Goal: Transaction & Acquisition: Book appointment/travel/reservation

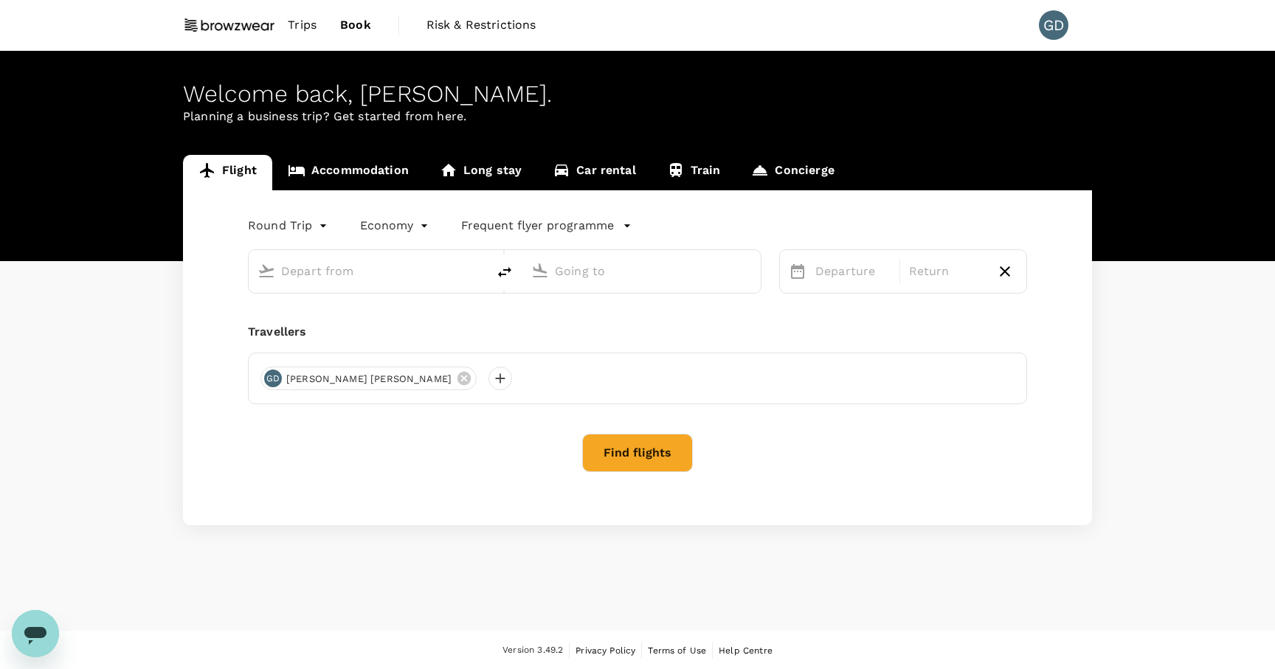
click at [349, 277] on input "text" at bounding box center [368, 271] width 175 height 23
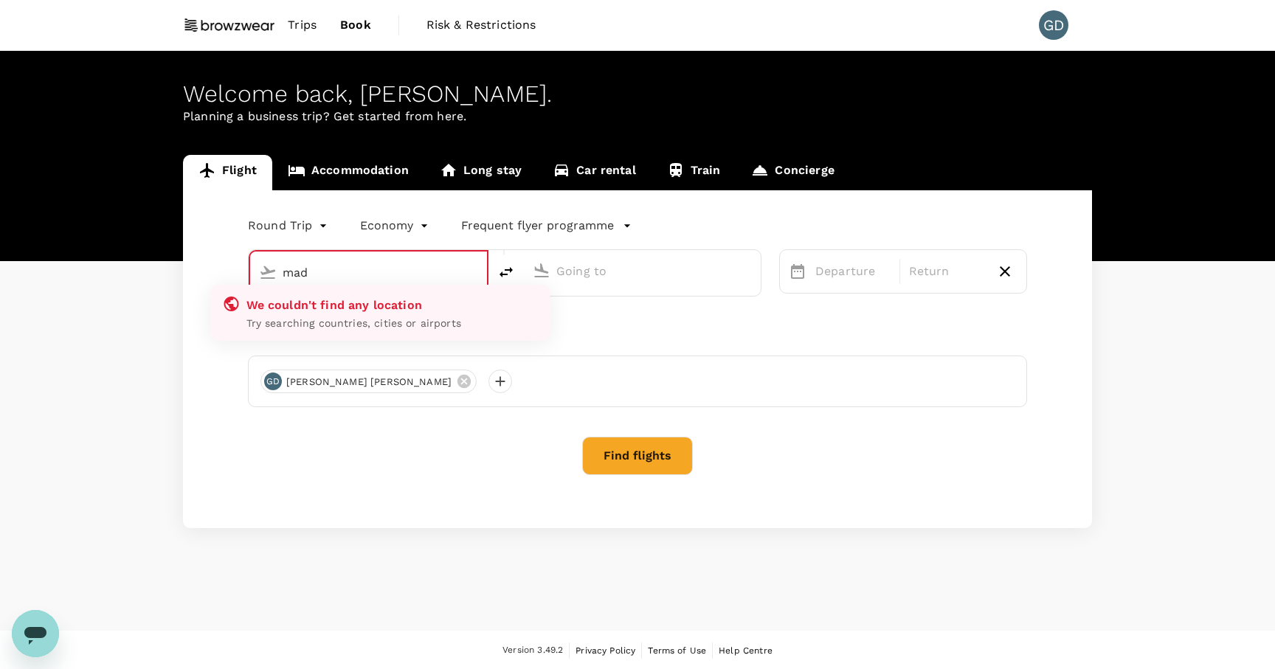
type input "[GEOGRAPHIC_DATA]–[PERSON_NAME] (MAD)"
type input "[GEOGRAPHIC_DATA], [GEOGRAPHIC_DATA] (any)"
type input "[GEOGRAPHIC_DATA]–[PERSON_NAME] (MAD)r"
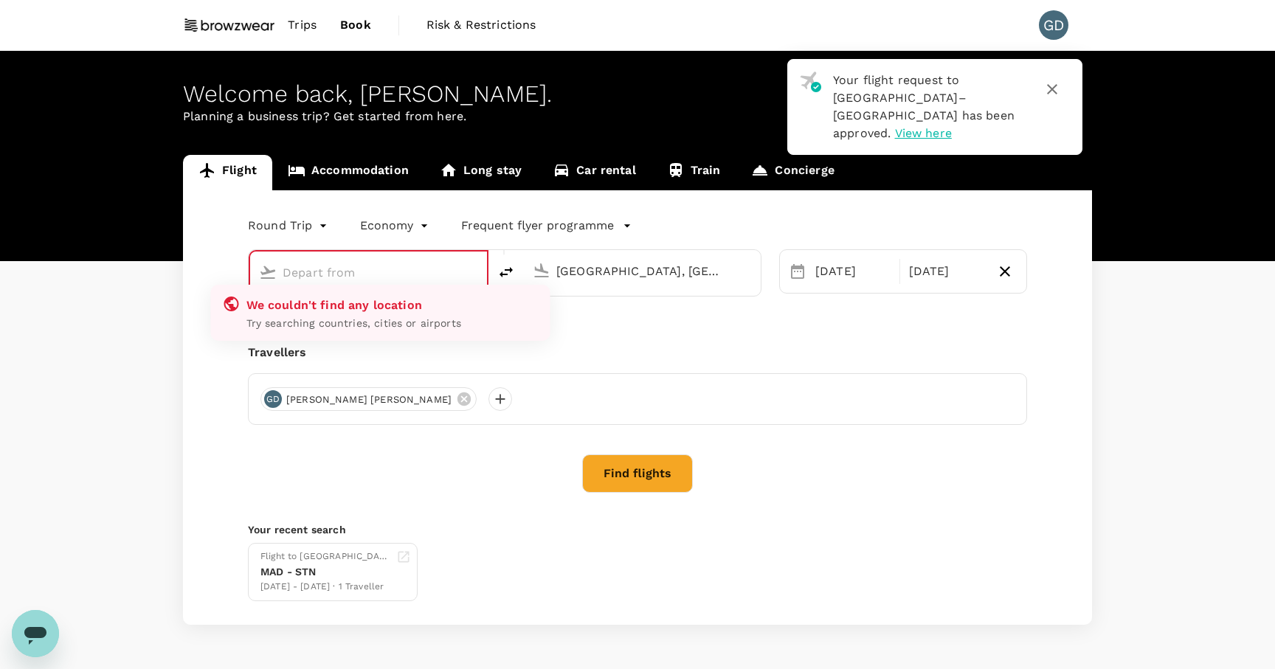
type input "i"
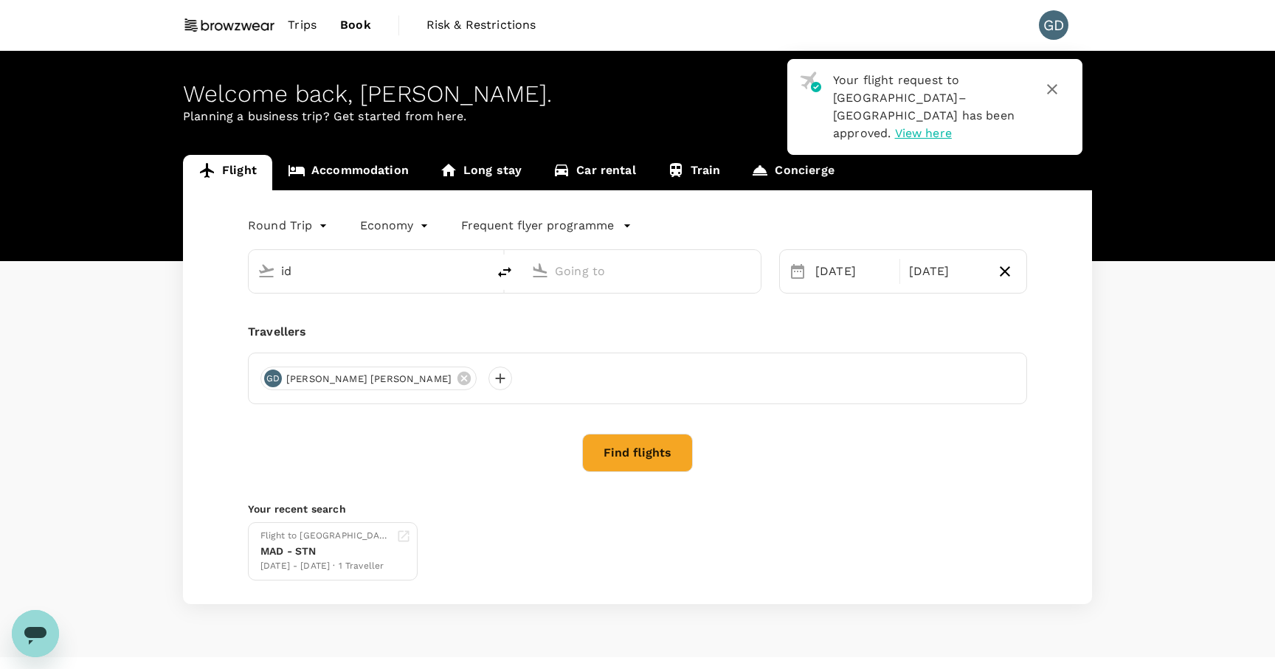
type input "[GEOGRAPHIC_DATA]–[PERSON_NAME] (MAD)"
type input "[GEOGRAPHIC_DATA], [GEOGRAPHIC_DATA] (any)"
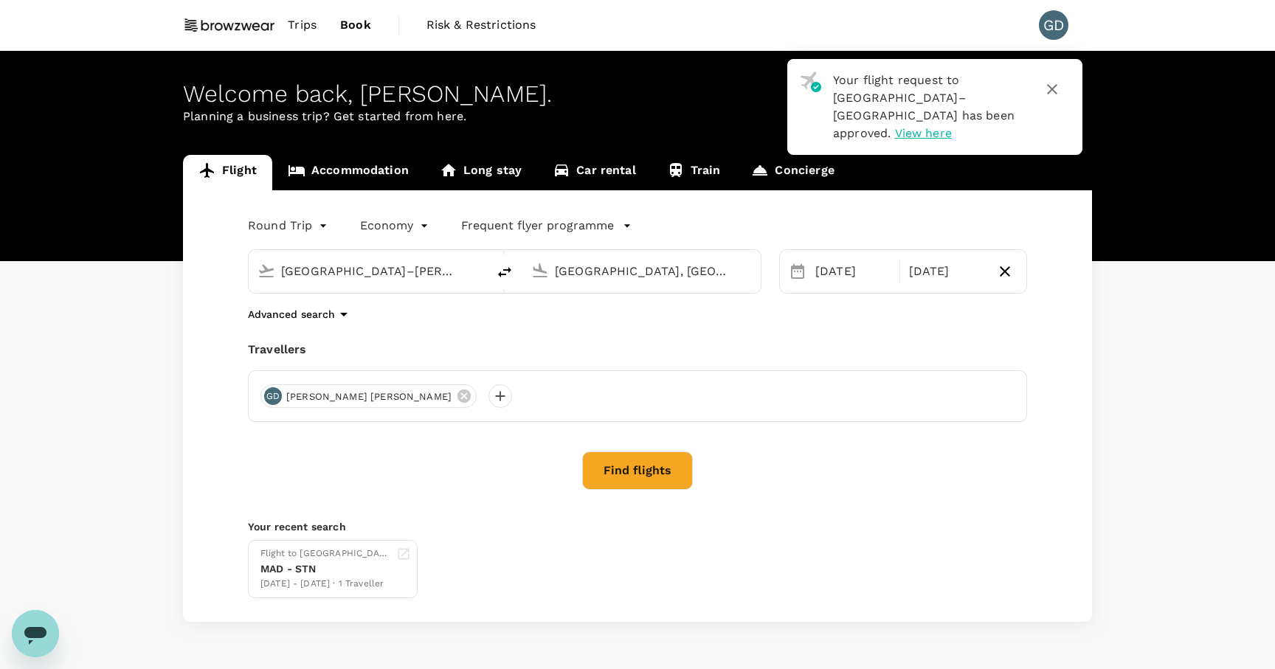
click at [659, 283] on div "[GEOGRAPHIC_DATA], [GEOGRAPHIC_DATA] (any)" at bounding box center [653, 272] width 197 height 24
type input "[GEOGRAPHIC_DATA]–[PERSON_NAME] (MAD)"
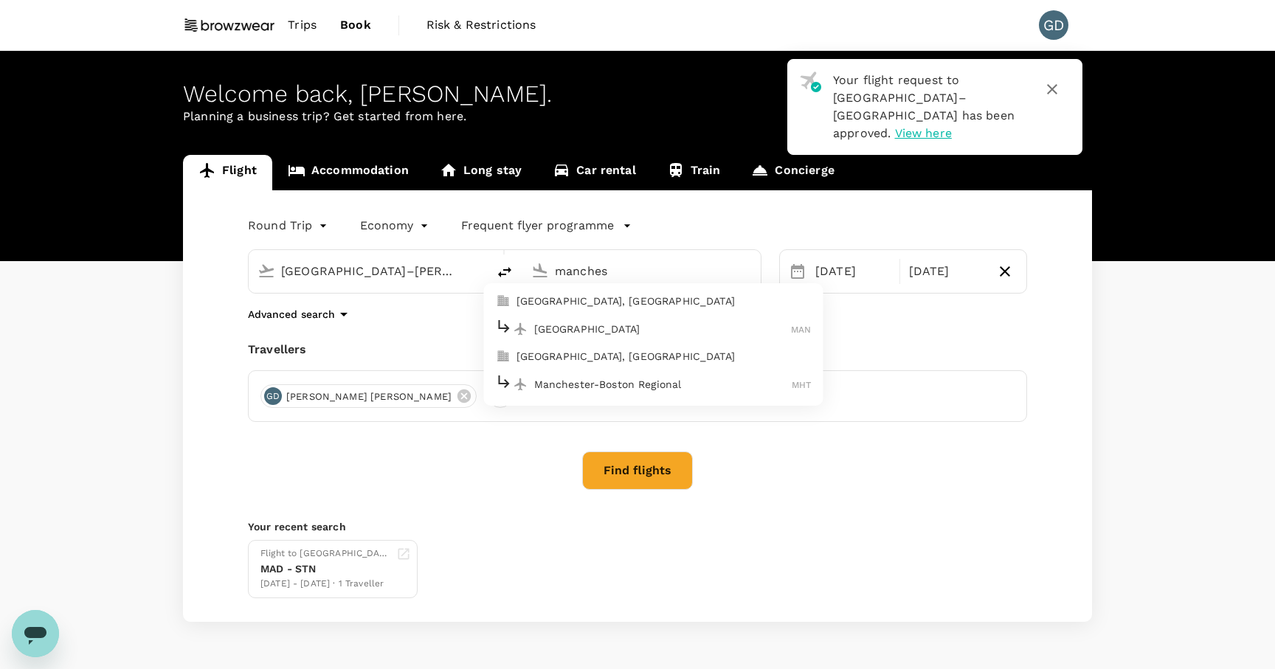
click at [594, 332] on p "[GEOGRAPHIC_DATA]" at bounding box center [662, 329] width 257 height 15
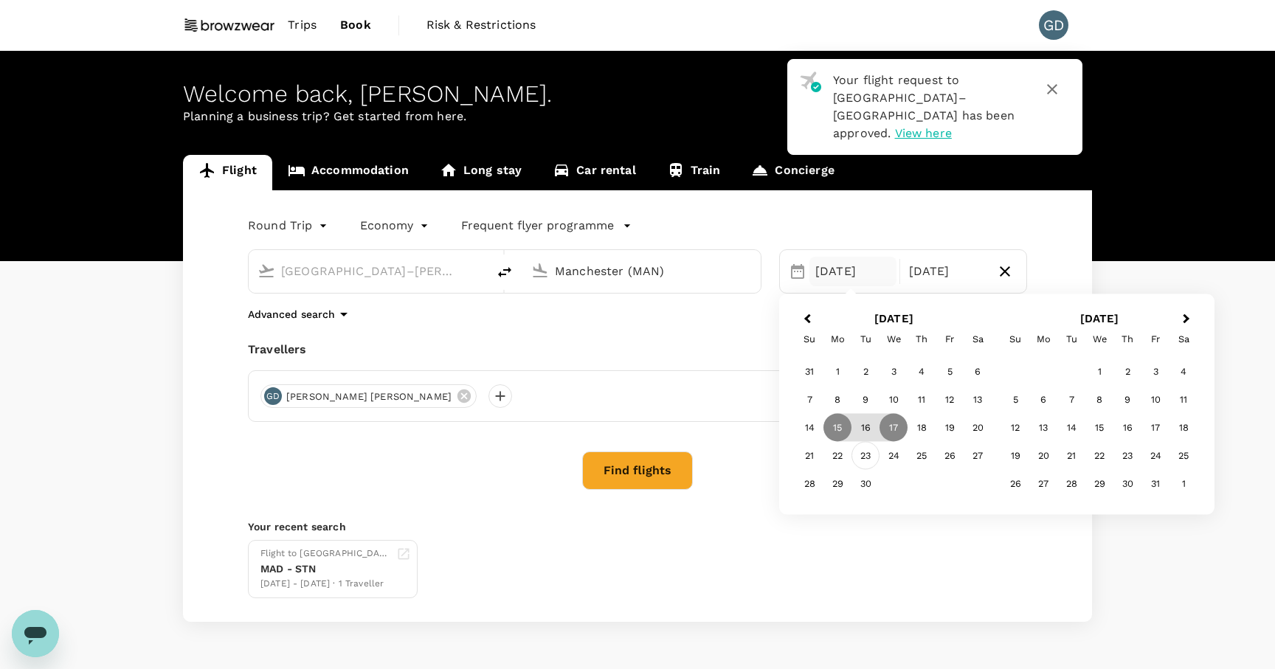
type input "Manchester (MAN)"
click at [865, 460] on div "23" at bounding box center [865, 456] width 28 height 28
click at [888, 460] on div "24" at bounding box center [893, 456] width 28 height 28
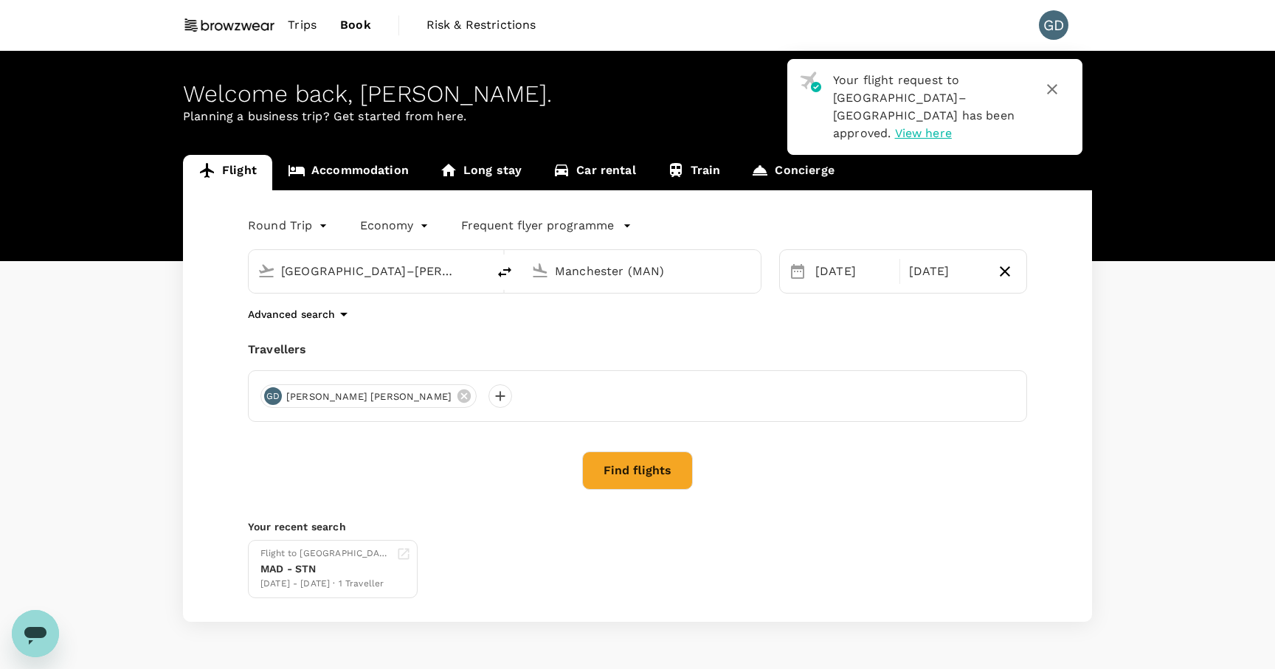
click at [628, 476] on button "Find flights" at bounding box center [637, 470] width 111 height 38
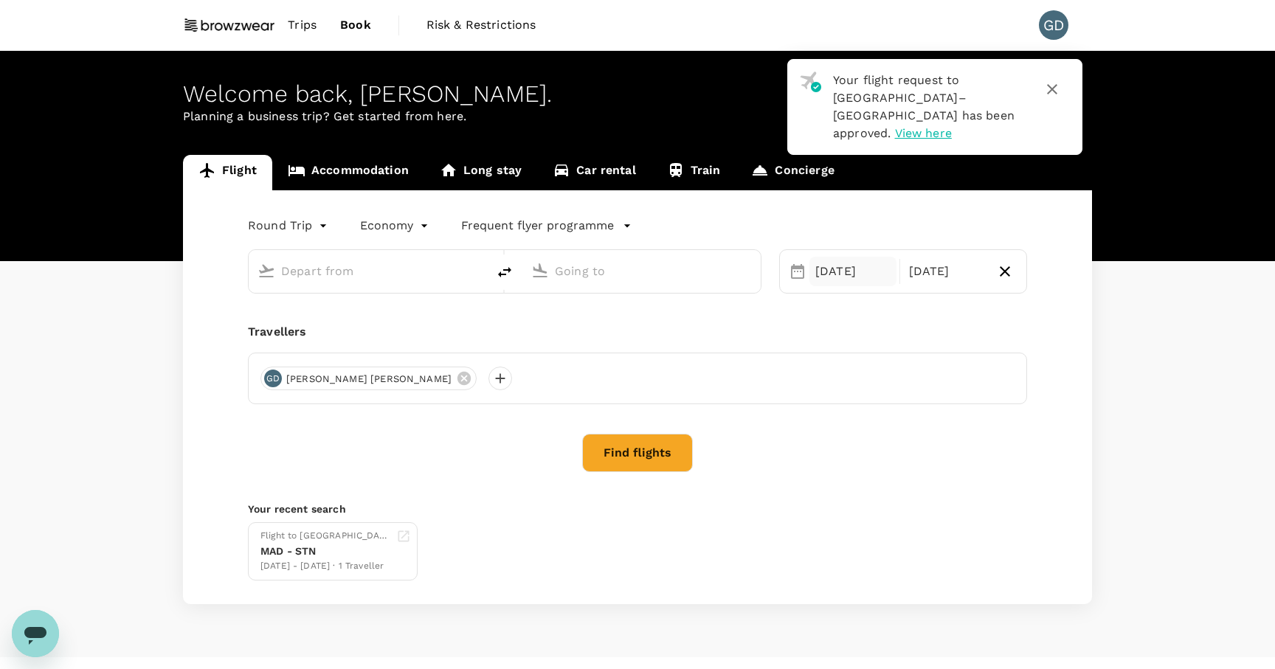
click at [842, 271] on div "[DATE]" at bounding box center [852, 272] width 87 height 30
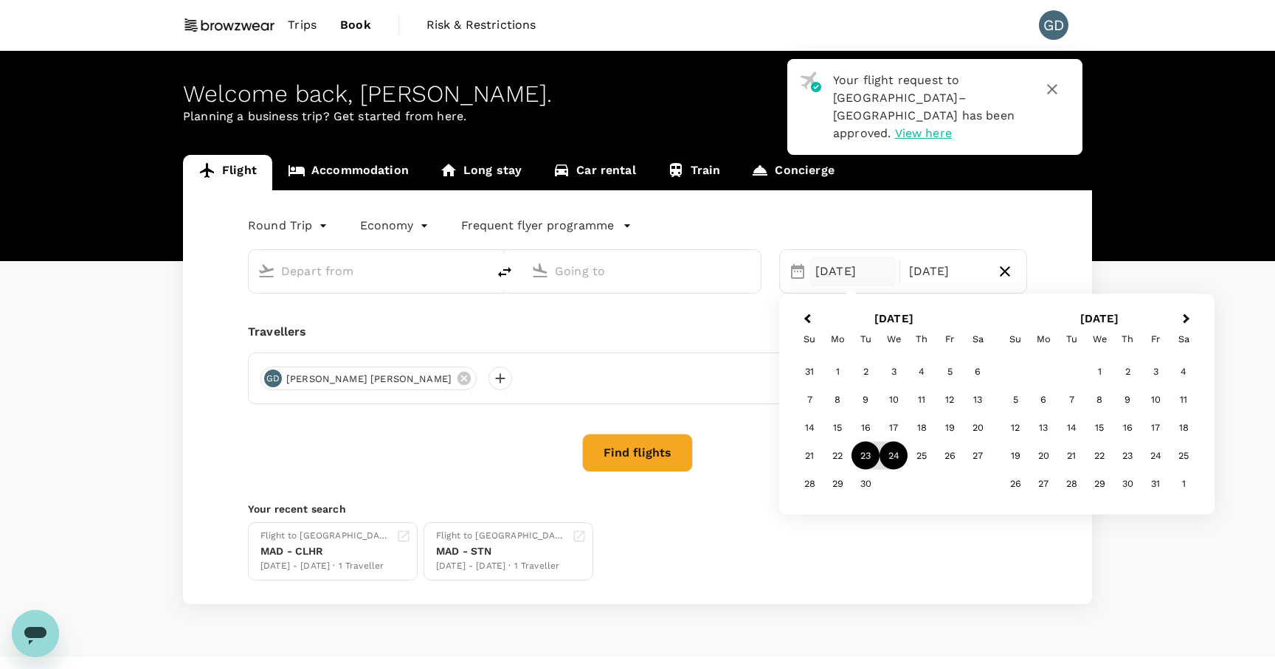
type input "[GEOGRAPHIC_DATA]–[PERSON_NAME] (MAD)"
type input "Manchester (MAN)"
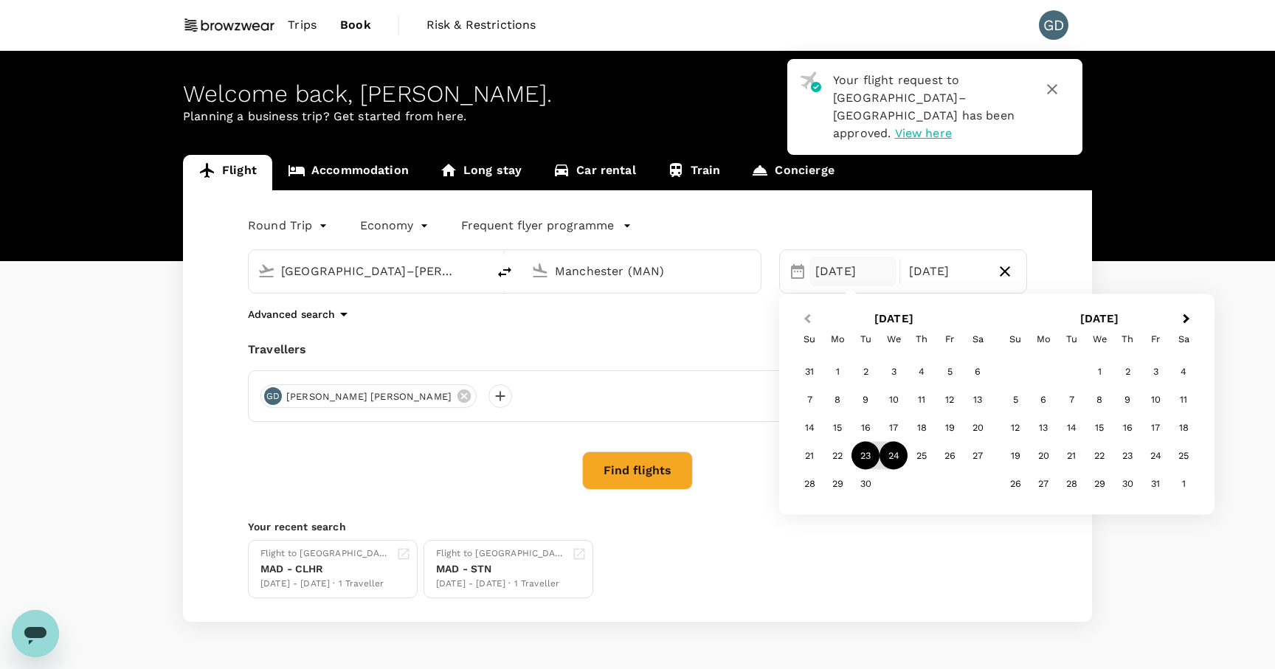
click at [804, 317] on button "Previous Month" at bounding box center [806, 320] width 24 height 24
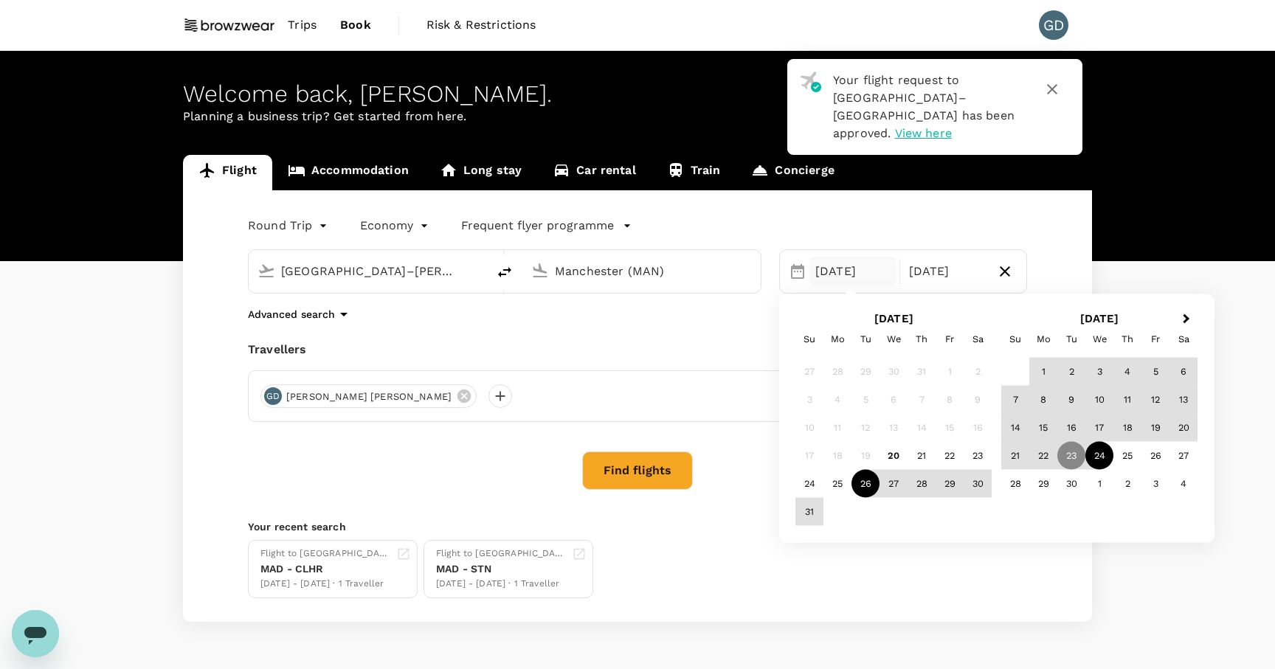
click at [871, 486] on div "26" at bounding box center [865, 484] width 28 height 28
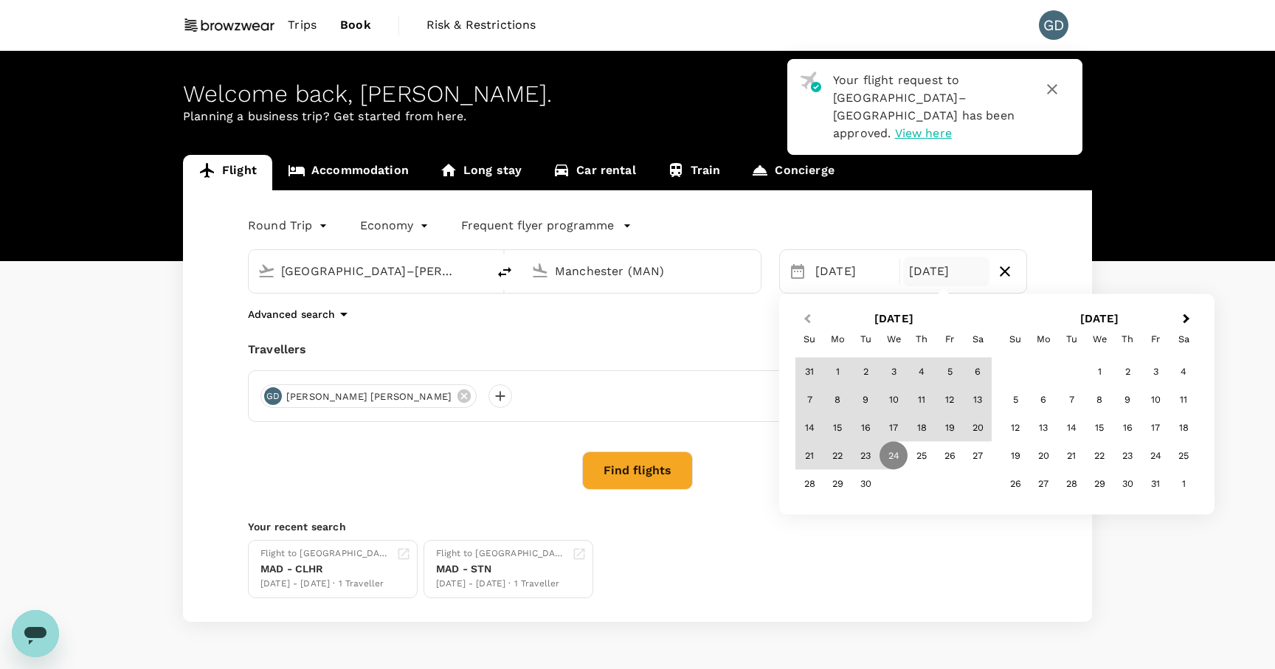
click at [807, 319] on span "Previous Month" at bounding box center [807, 319] width 0 height 17
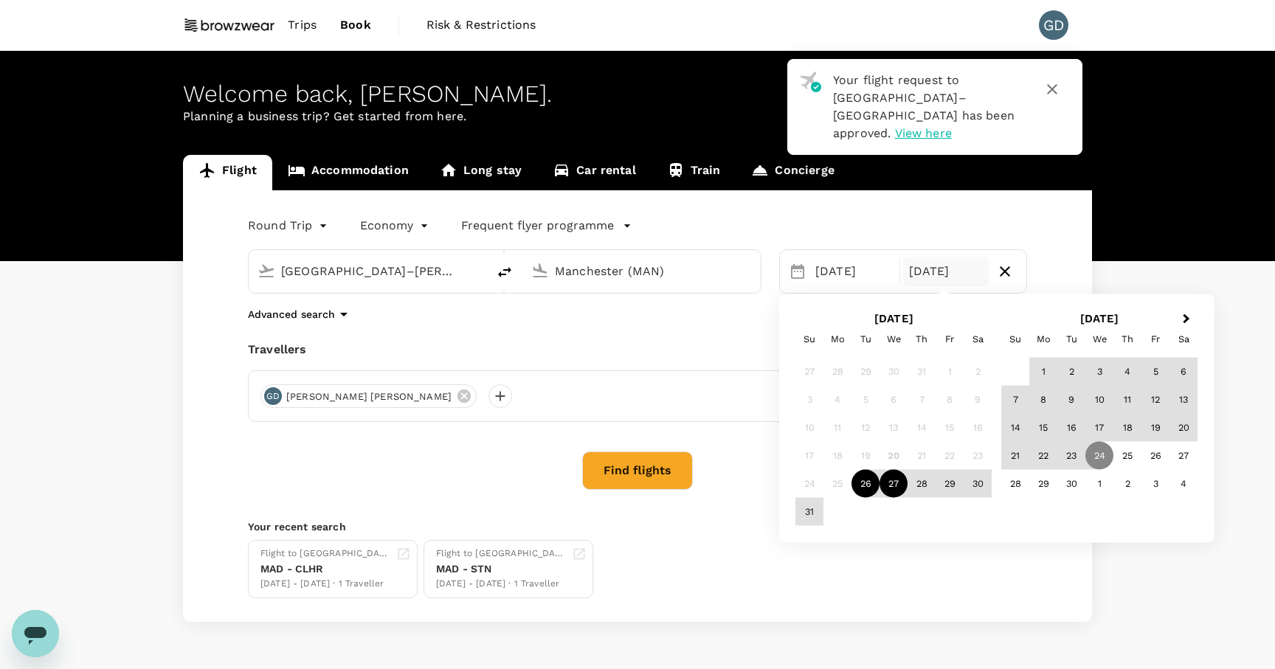
click at [895, 477] on div "27" at bounding box center [893, 484] width 28 height 28
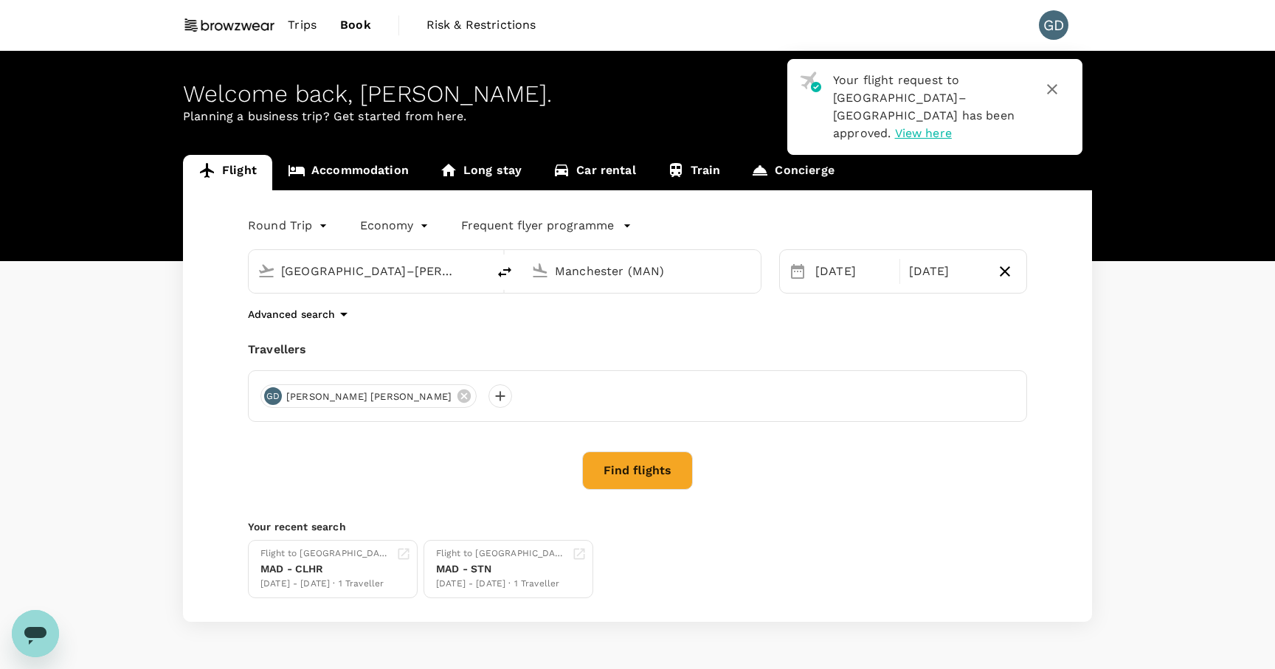
click at [617, 471] on button "Find flights" at bounding box center [637, 470] width 111 height 38
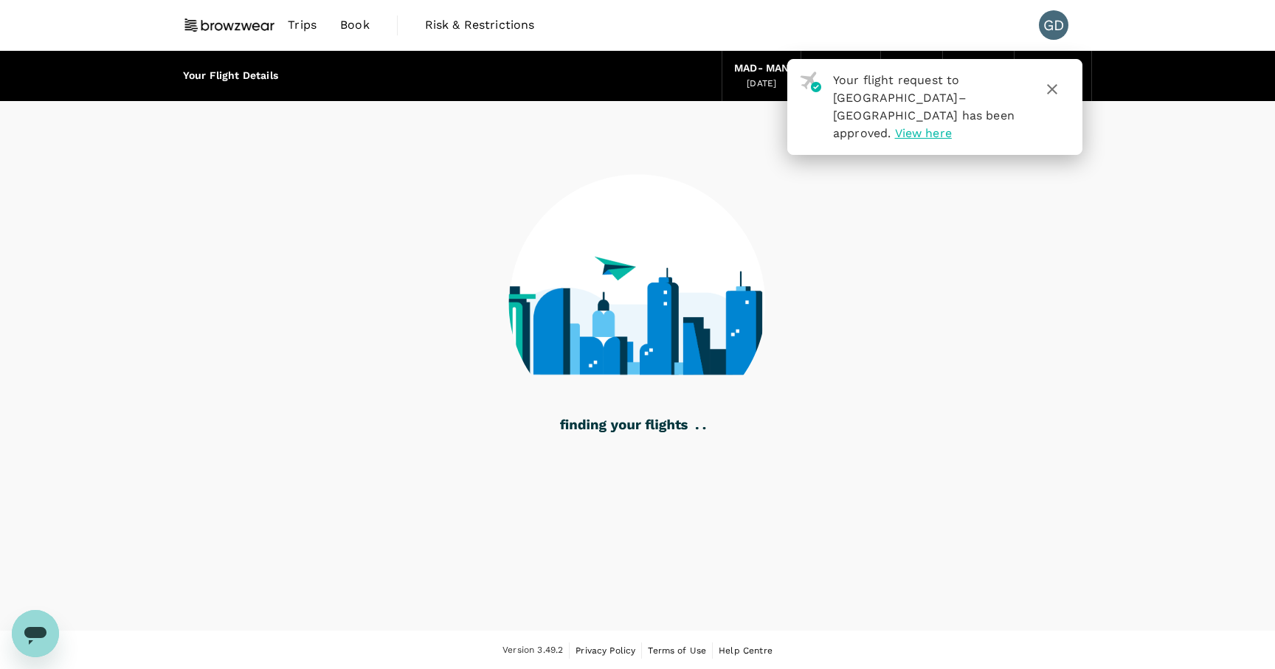
click at [1058, 93] on icon "button" at bounding box center [1052, 89] width 18 height 18
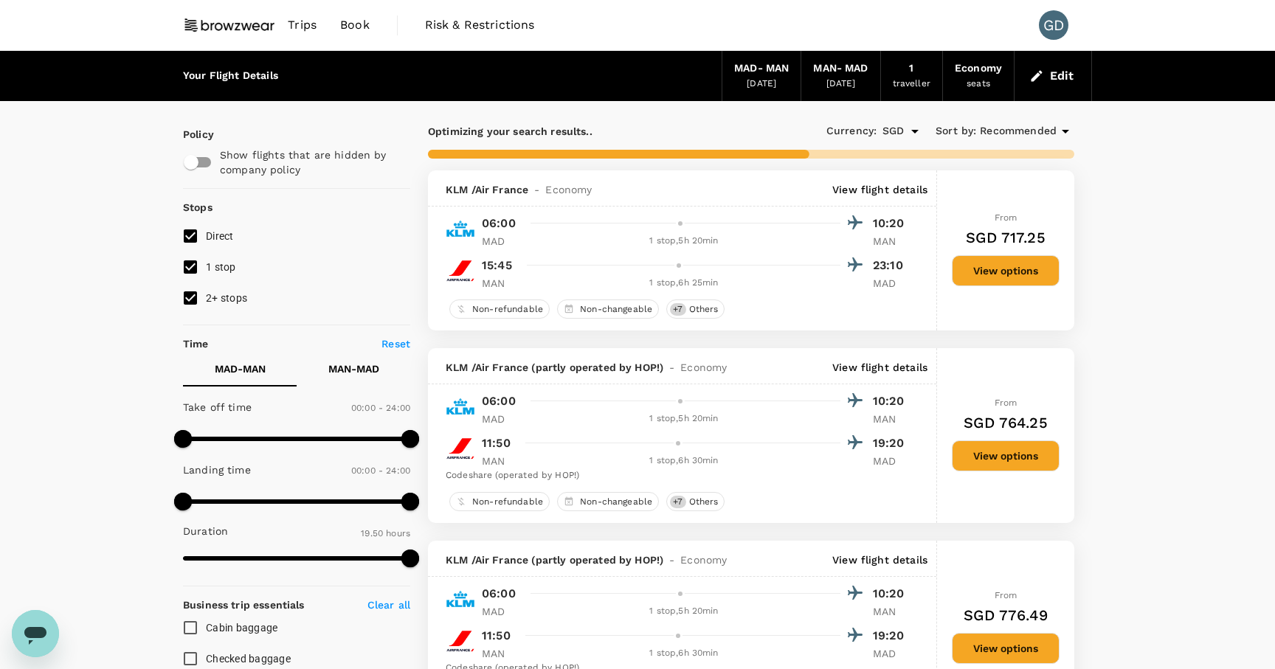
click at [189, 265] on input "1 stop" at bounding box center [190, 267] width 31 height 31
checkbox input "false"
click at [190, 308] on input "2+ stops" at bounding box center [190, 298] width 31 height 31
checkbox input "false"
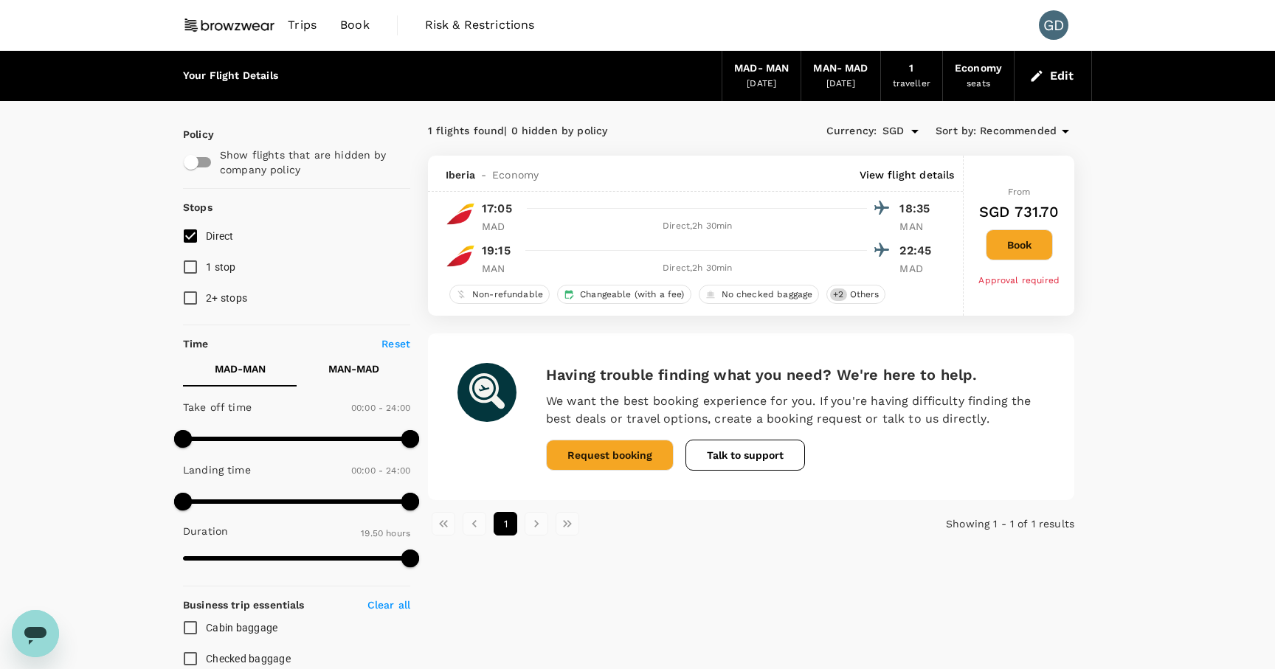
click at [1025, 242] on button "Book" at bounding box center [1018, 244] width 67 height 31
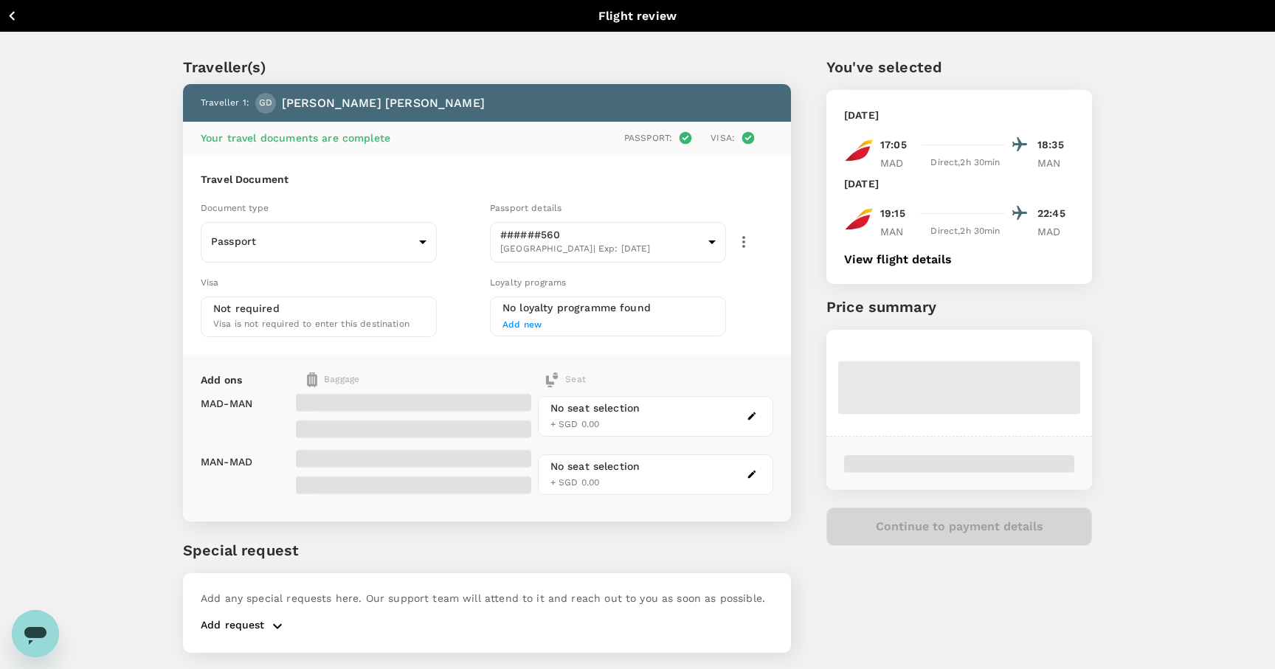
scroll to position [39, 0]
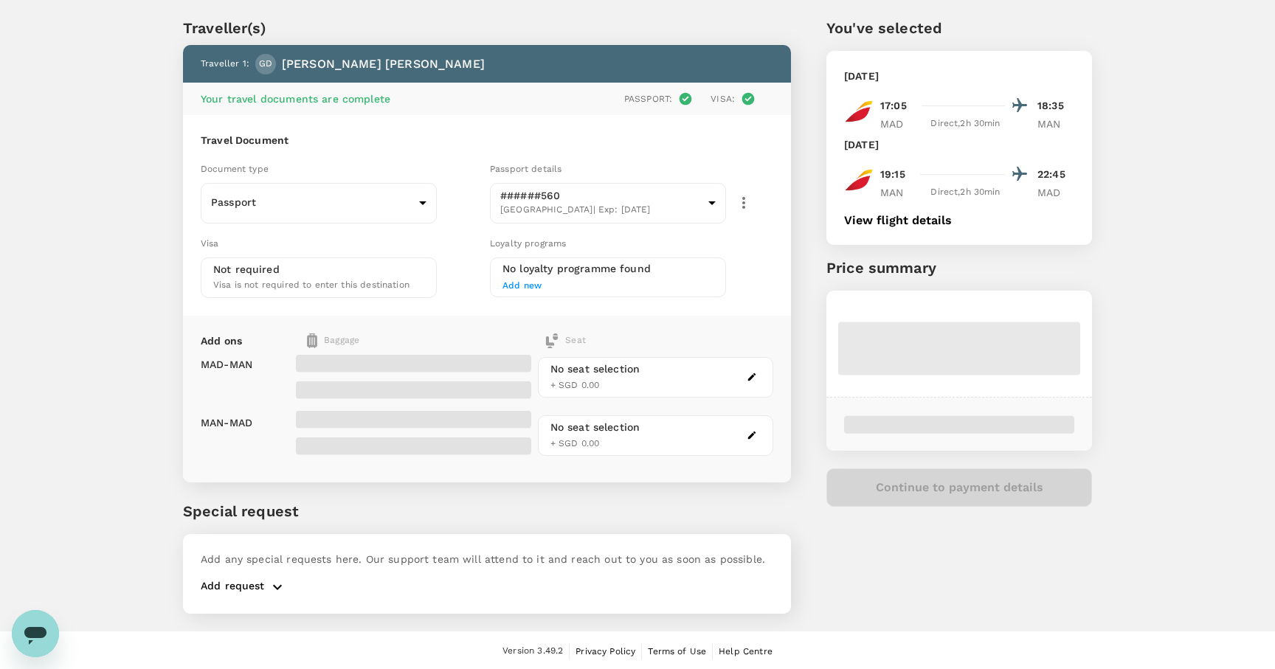
click at [752, 381] on button "button" at bounding box center [752, 377] width 18 height 18
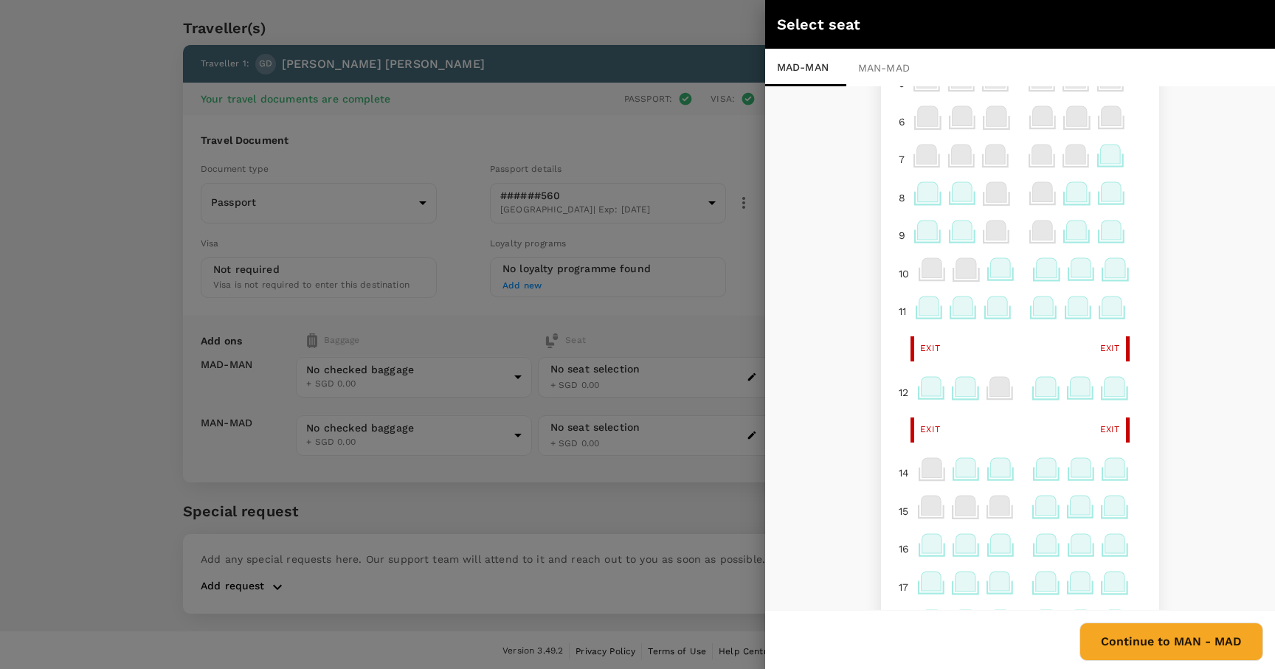
scroll to position [97, 0]
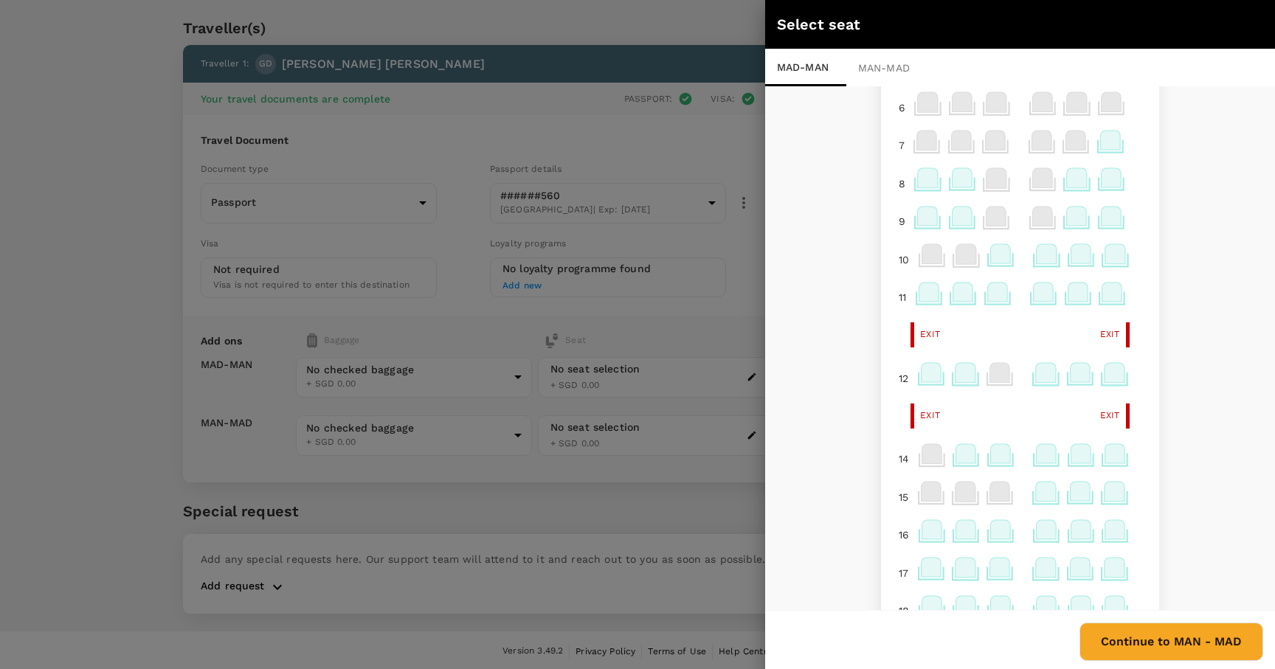
click at [926, 374] on icon at bounding box center [931, 372] width 20 height 19
click at [1178, 640] on button "Continue to MAN - MAD" at bounding box center [1171, 642] width 184 height 38
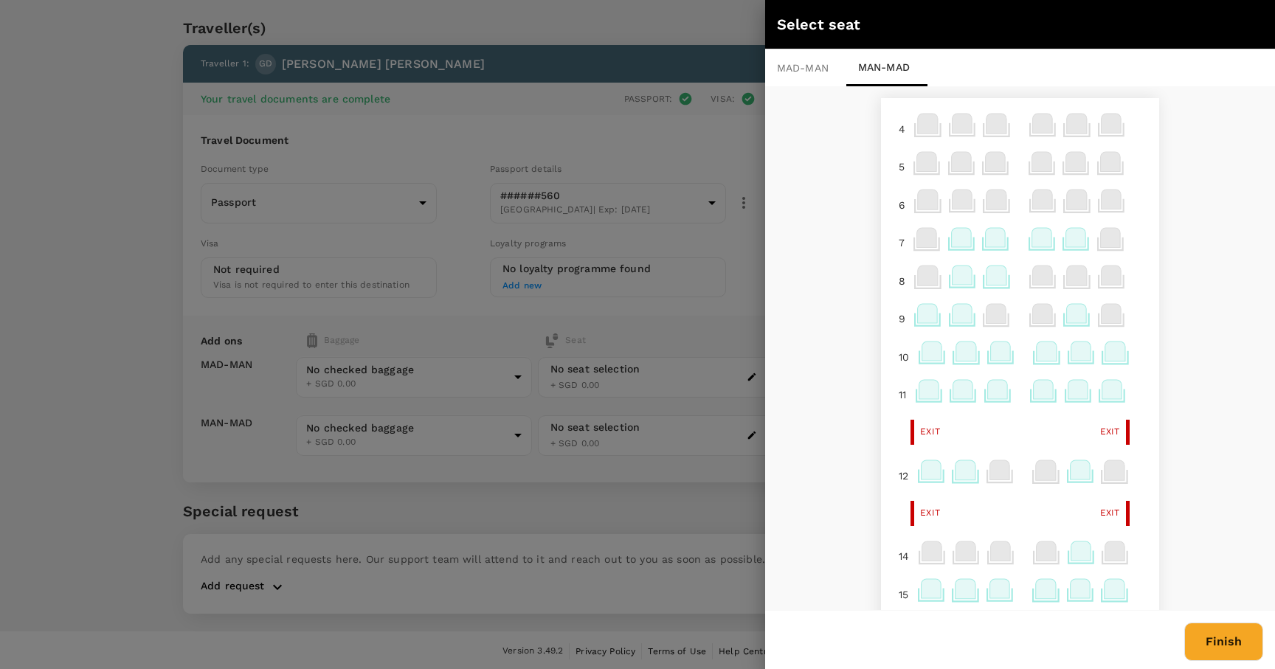
click at [923, 479] on icon at bounding box center [931, 469] width 20 height 19
click at [1205, 640] on button "Finish" at bounding box center [1223, 642] width 79 height 38
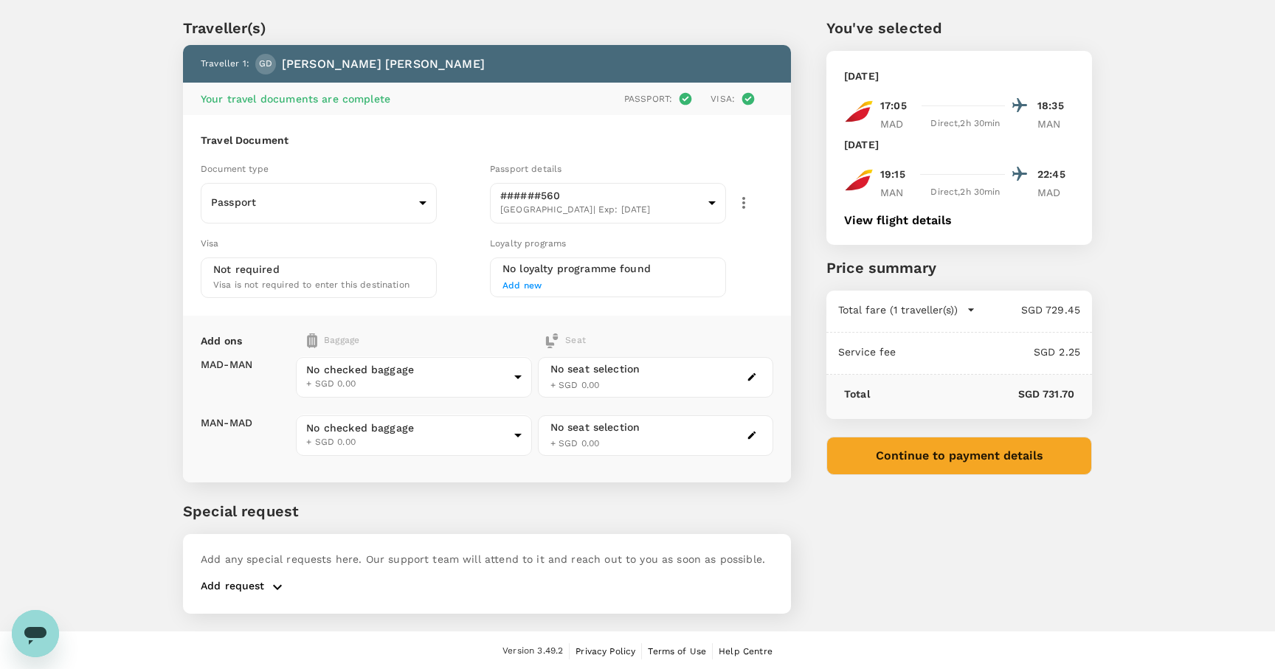
click at [352, 560] on p "Add any special requests here. Our support team will attend to it and reach out…" at bounding box center [487, 559] width 572 height 15
click at [333, 548] on div "Add any special requests here. Our support team will attend to it and reach out…" at bounding box center [487, 574] width 608 height 80
click at [974, 457] on button "Continue to payment details" at bounding box center [959, 456] width 266 height 38
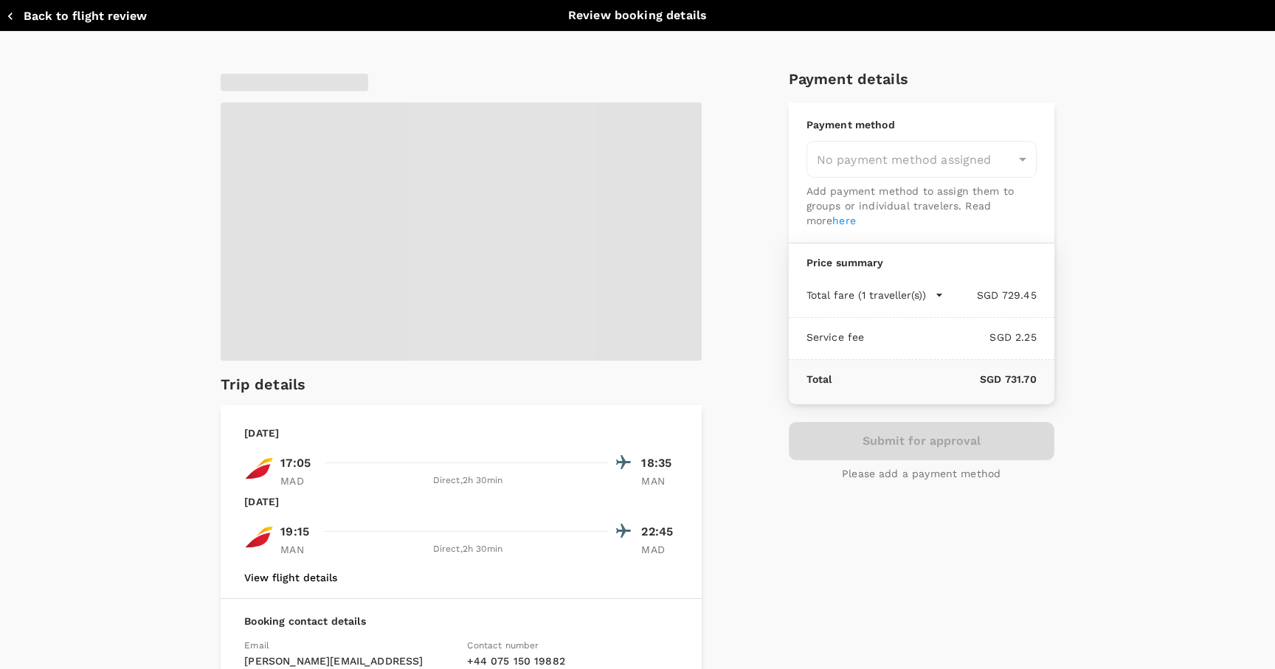
type input "9a155038-07a2-4c3b-a2f5-bce54f173f01"
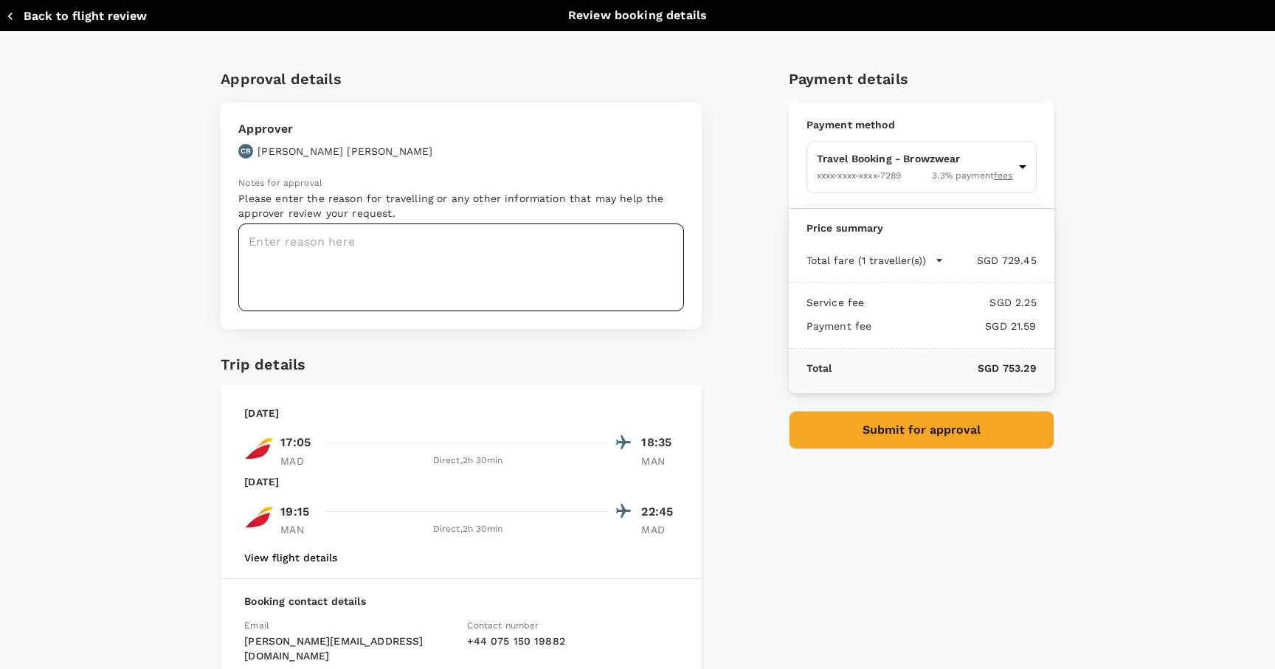
click at [373, 243] on textarea at bounding box center [461, 267] width 446 height 88
type textarea "Trip to Demo to JD sports"
click at [939, 429] on button "Submit for approval" at bounding box center [922, 430] width 266 height 38
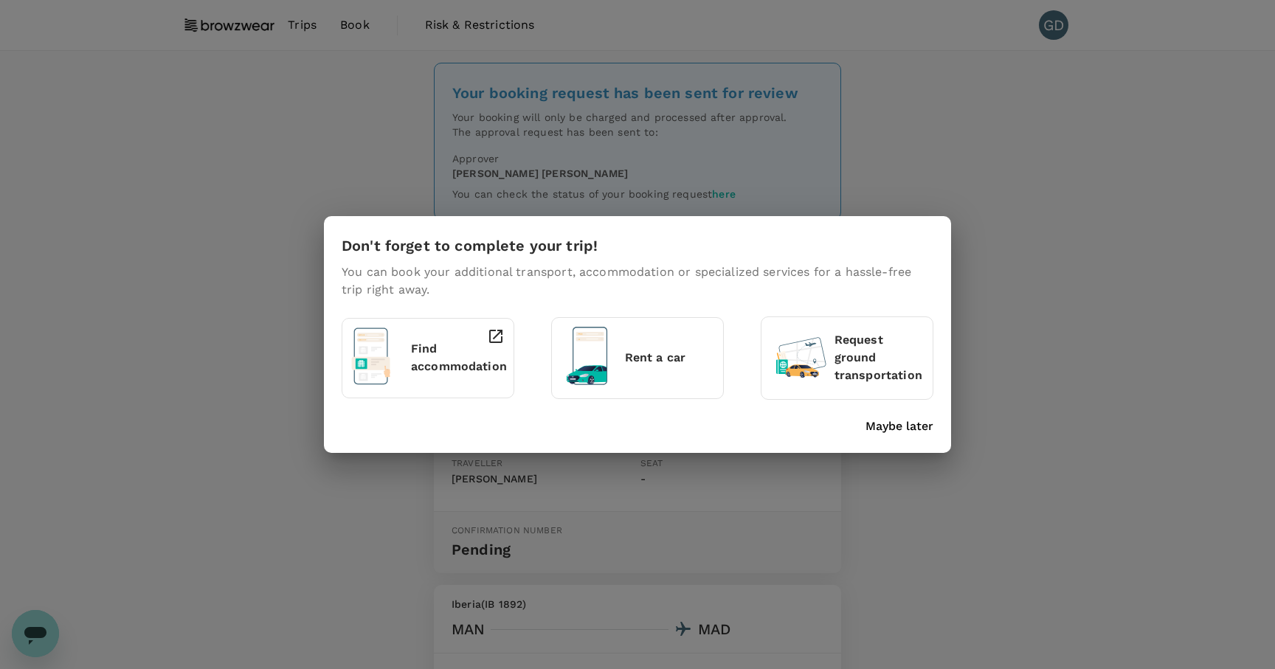
click at [1120, 346] on div "Don't forget to complete your trip! You can book your additional transport, acc…" at bounding box center [637, 334] width 1275 height 669
click at [902, 422] on p "Maybe later" at bounding box center [899, 426] width 68 height 18
